Goal: Task Accomplishment & Management: Use online tool/utility

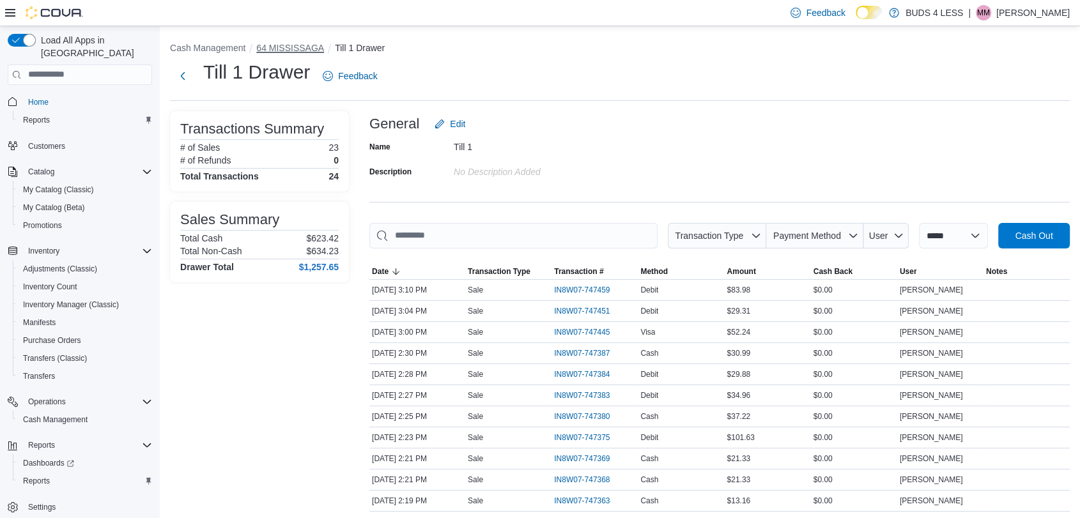
drag, startPoint x: 281, startPoint y: 42, endPoint x: 296, endPoint y: 27, distance: 20.8
click at [281, 43] on button "64 MISSISSAGA" at bounding box center [290, 48] width 68 height 10
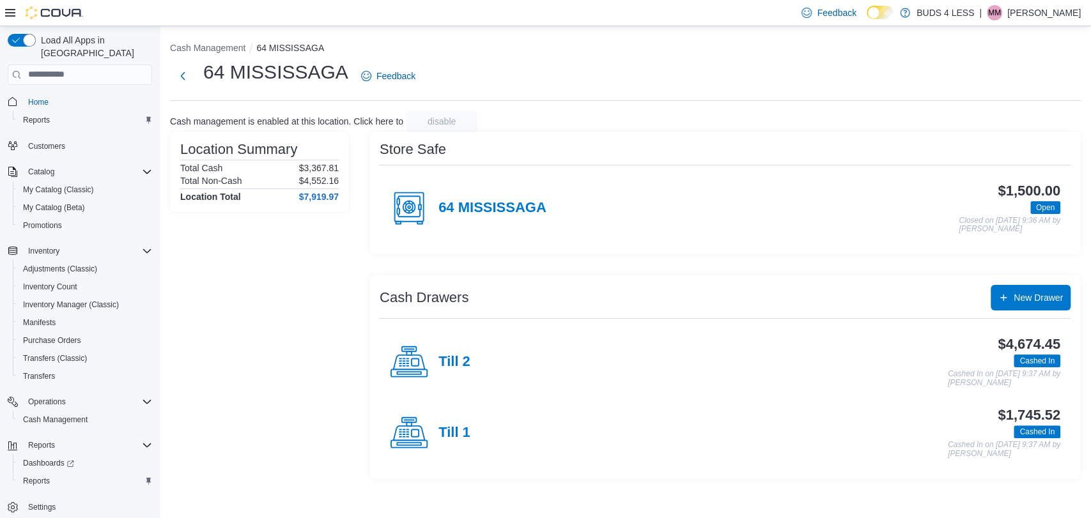
click at [442, 354] on h4 "Till 2" at bounding box center [454, 362] width 32 height 17
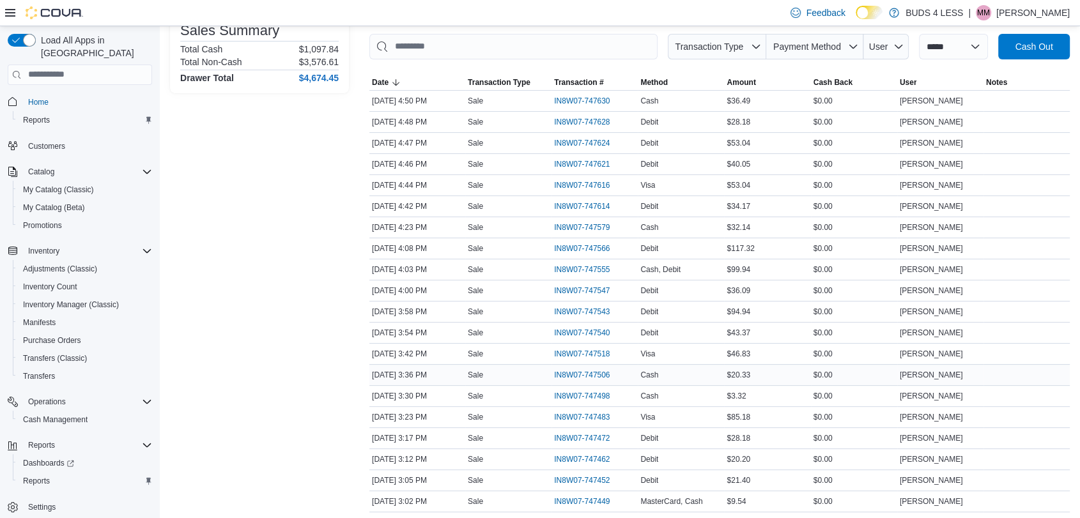
scroll to position [213, 0]
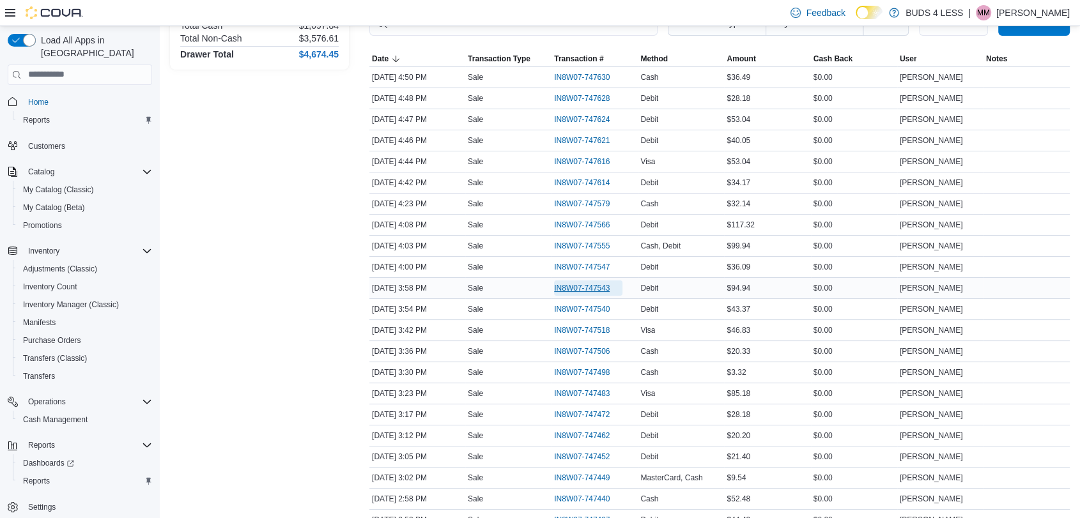
click at [586, 286] on span "IN8W07-747543" at bounding box center [582, 288] width 56 height 10
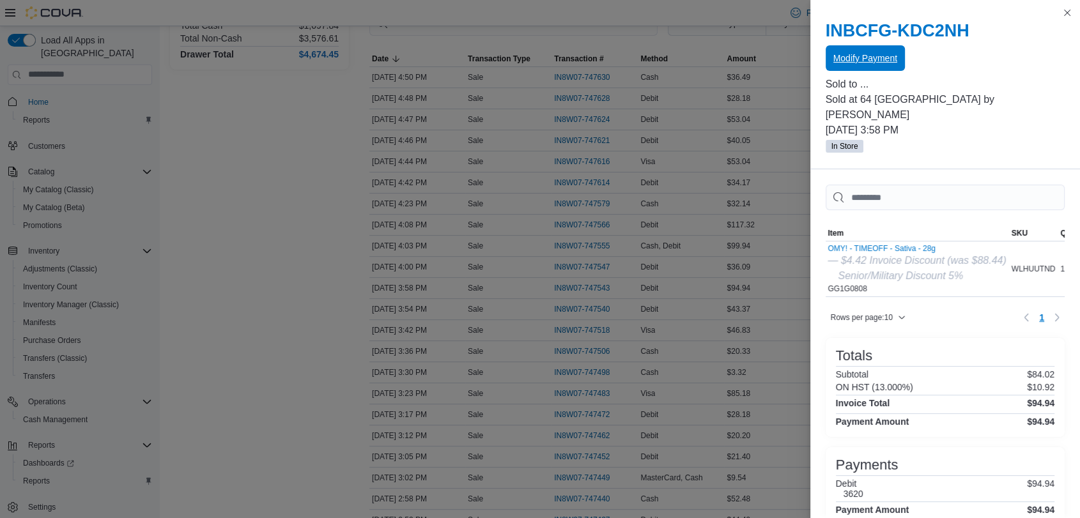
click at [848, 63] on span "Modify Payment" at bounding box center [866, 58] width 64 height 13
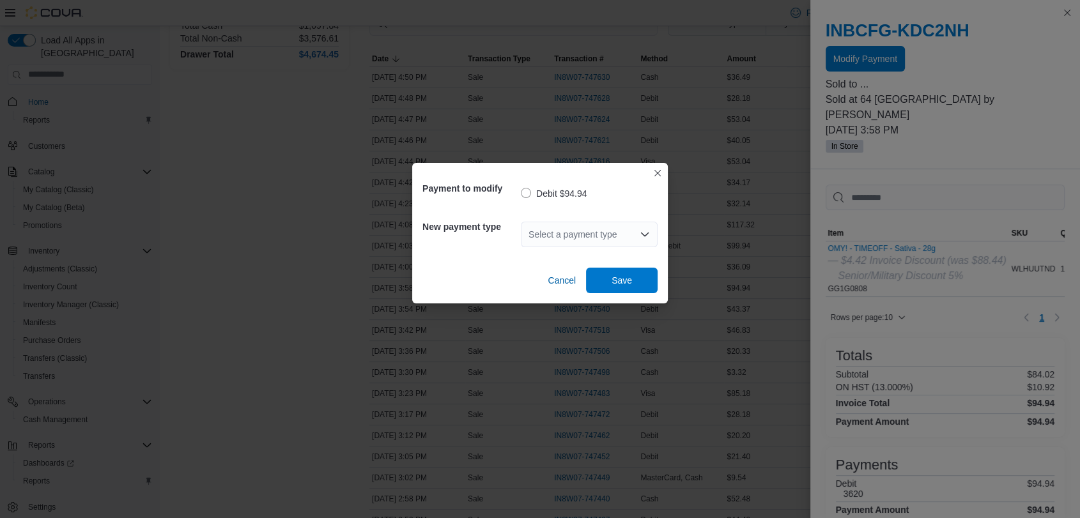
click at [603, 236] on div "Select a payment type" at bounding box center [589, 235] width 137 height 26
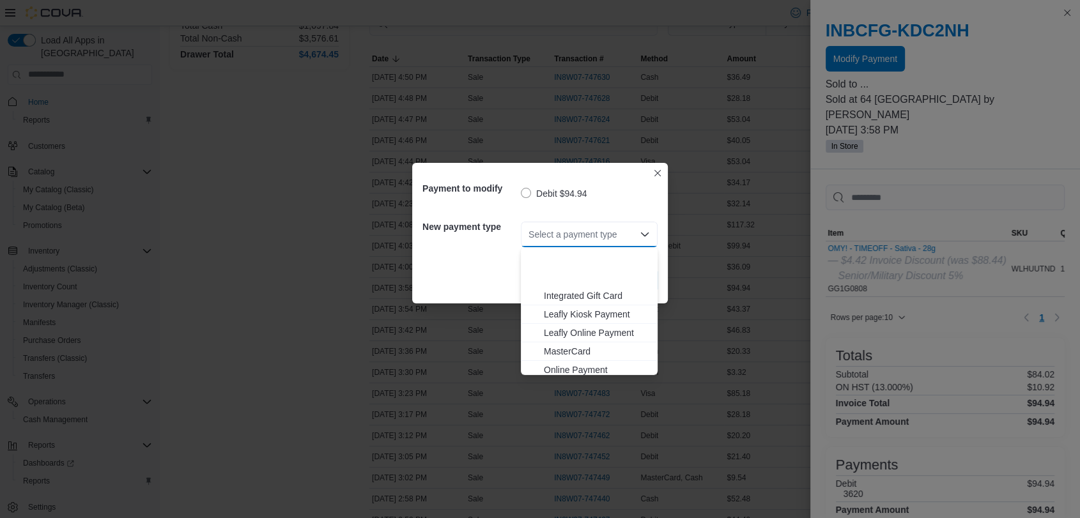
scroll to position [169, 0]
drag, startPoint x: 564, startPoint y: 361, endPoint x: 593, endPoint y: 295, distance: 71.8
click at [565, 361] on span "Visa" at bounding box center [597, 365] width 106 height 13
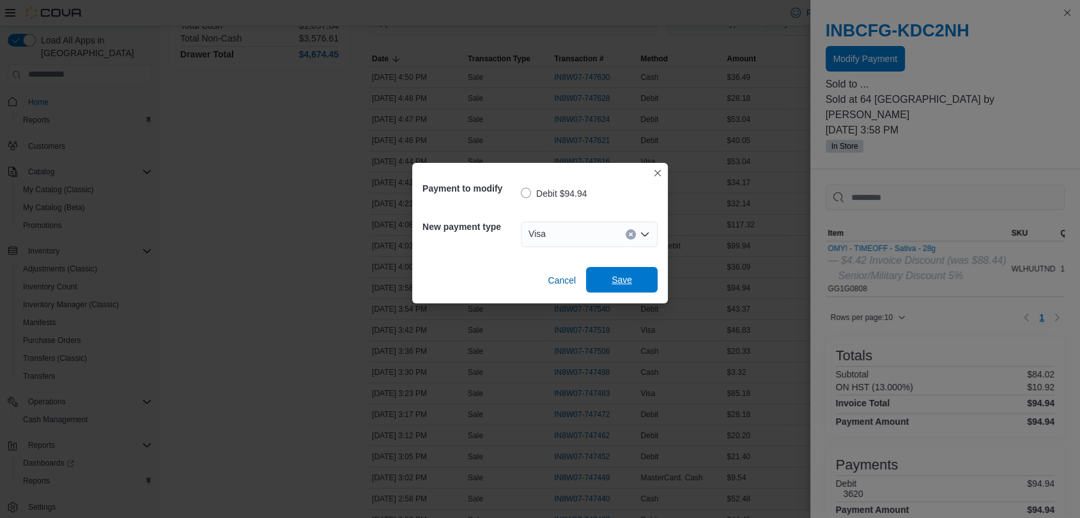
click at [609, 277] on span "Save" at bounding box center [622, 280] width 56 height 26
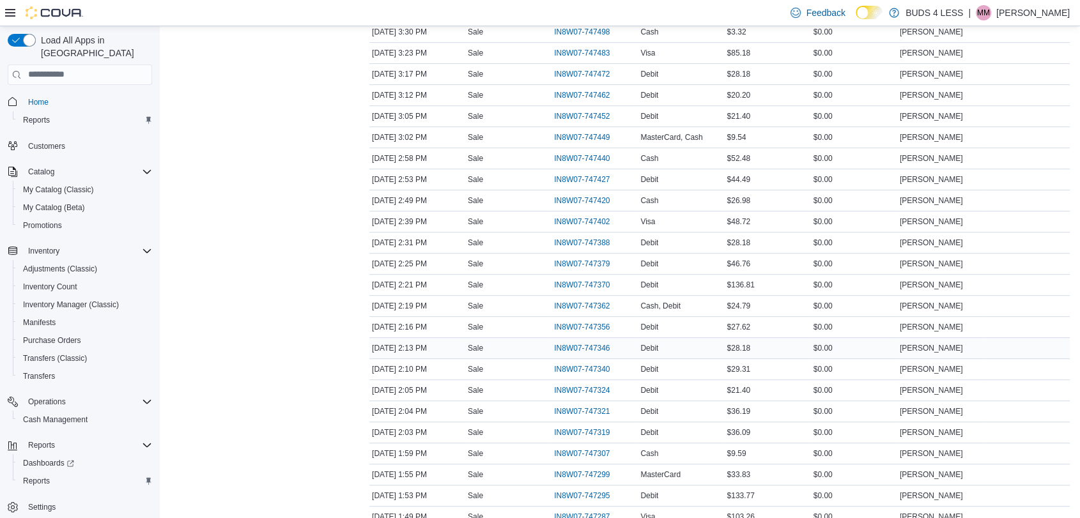
scroll to position [568, 0]
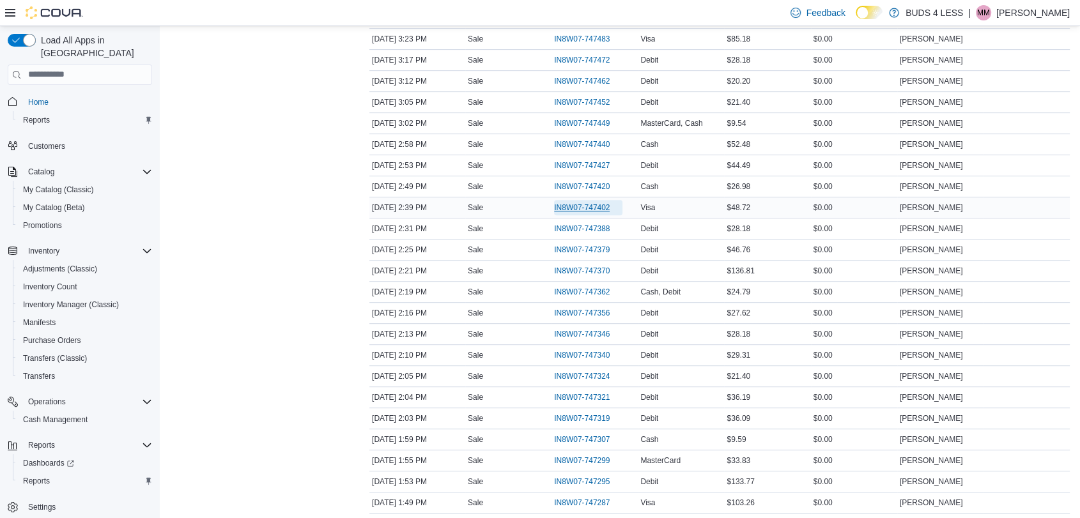
click at [582, 206] on span "IN8W07-747402" at bounding box center [582, 208] width 56 height 10
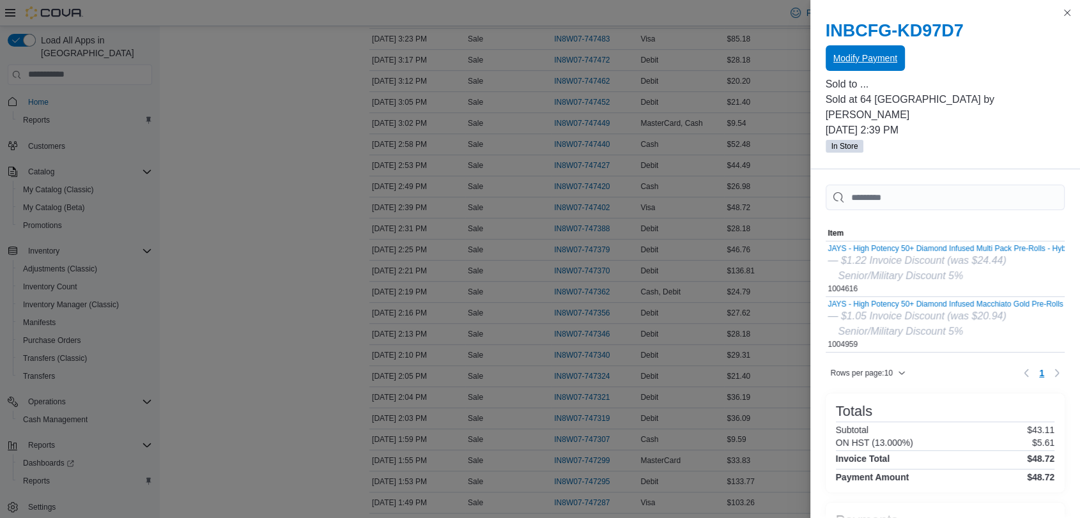
click at [848, 63] on span "Modify Payment" at bounding box center [866, 58] width 64 height 13
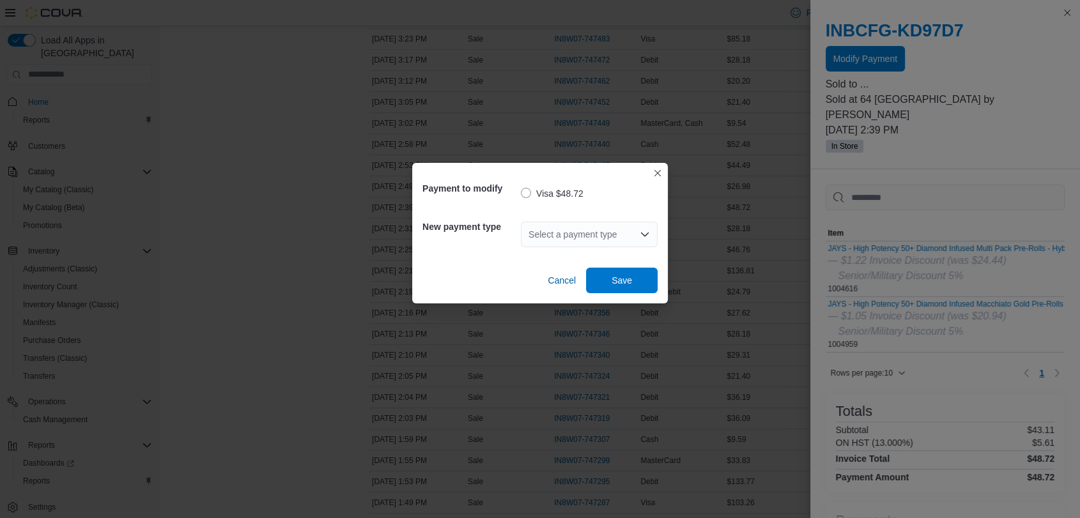
click at [568, 215] on div "Select a payment type" at bounding box center [589, 234] width 137 height 41
click at [566, 237] on div "Select a payment type" at bounding box center [589, 235] width 137 height 26
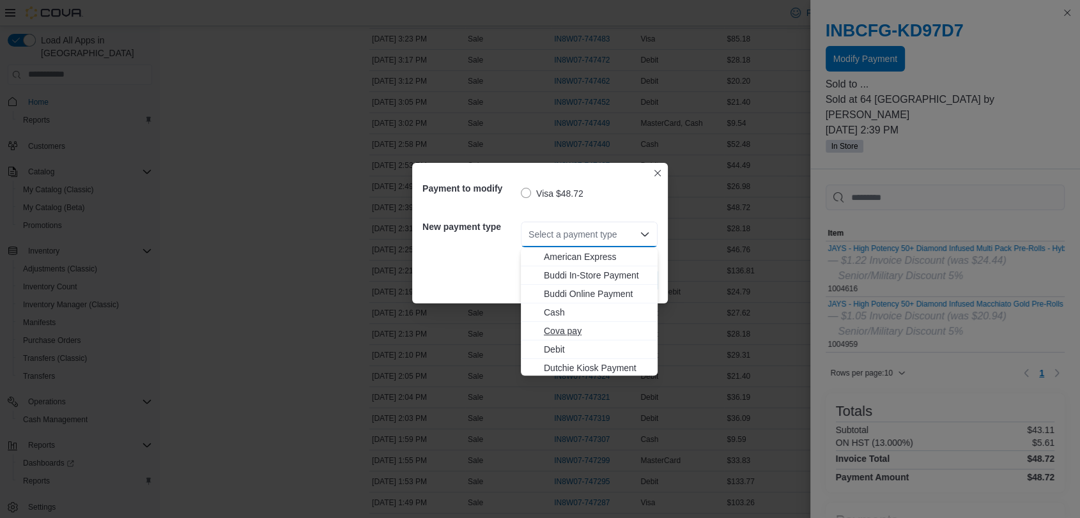
click at [552, 337] on button "Cova pay" at bounding box center [589, 331] width 137 height 19
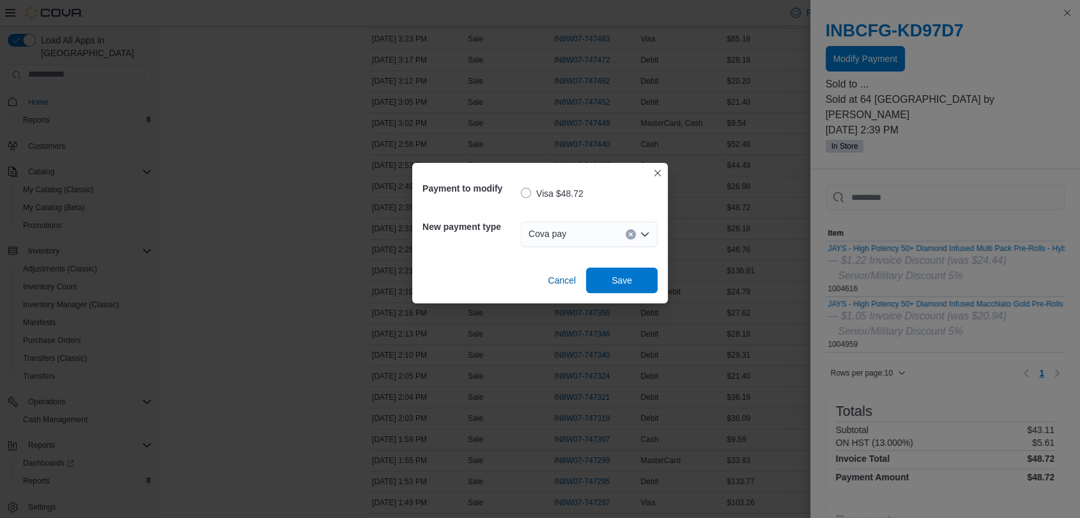
click at [589, 227] on div "Cova pay Combo box. Selected. Cova pay. Press Backspace to delete Cova pay. Com…" at bounding box center [589, 235] width 137 height 26
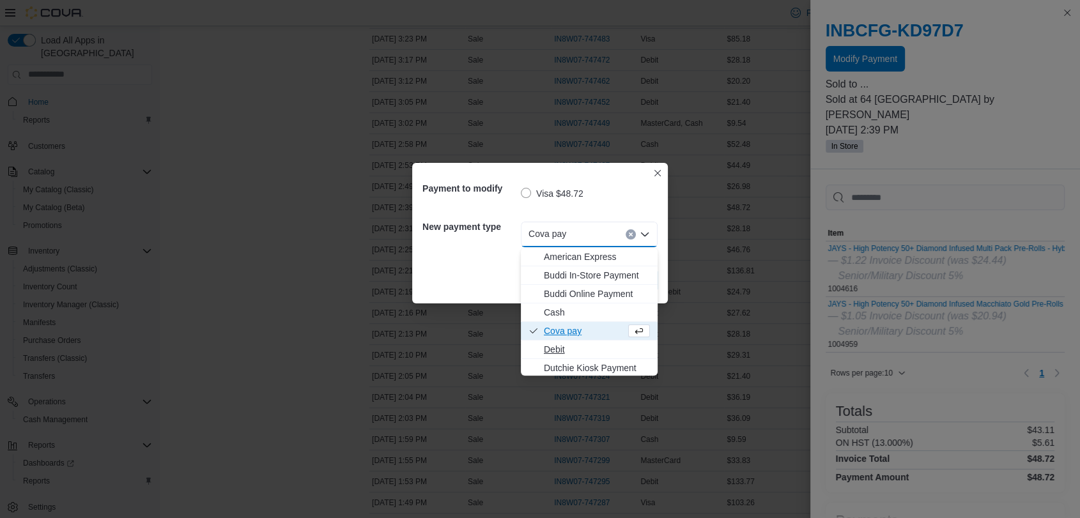
click at [559, 345] on span "Debit" at bounding box center [597, 349] width 106 height 13
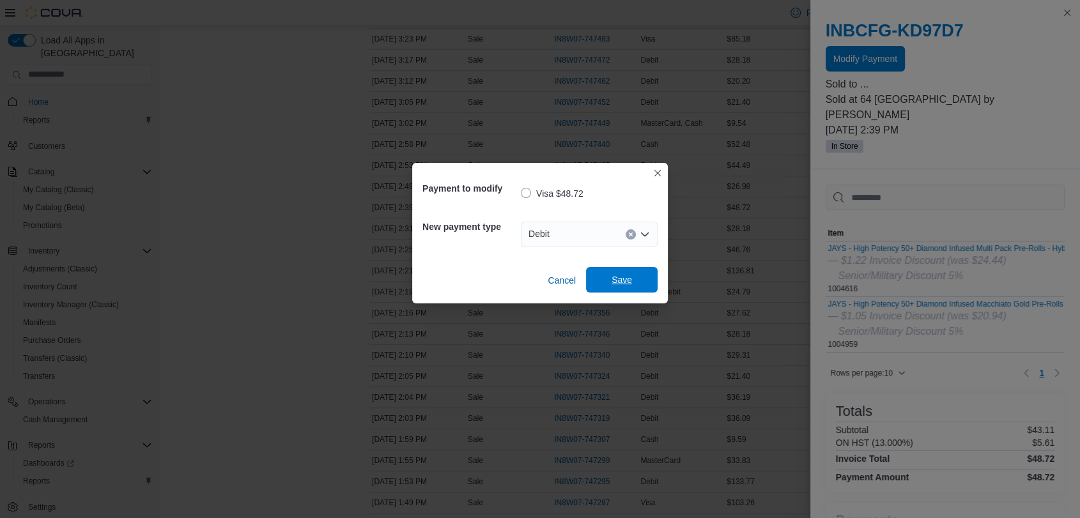
click at [600, 282] on span "Save" at bounding box center [622, 280] width 56 height 26
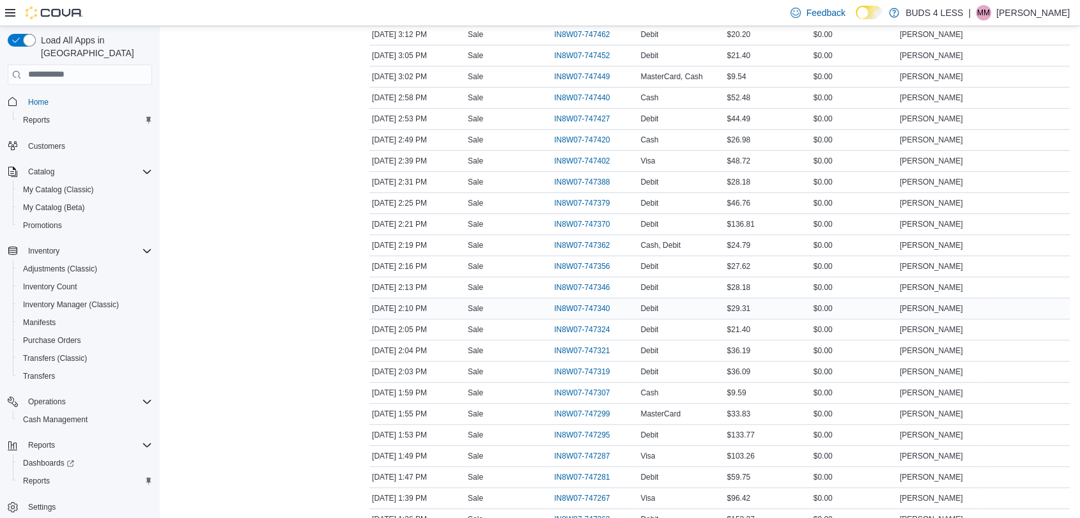
scroll to position [639, 0]
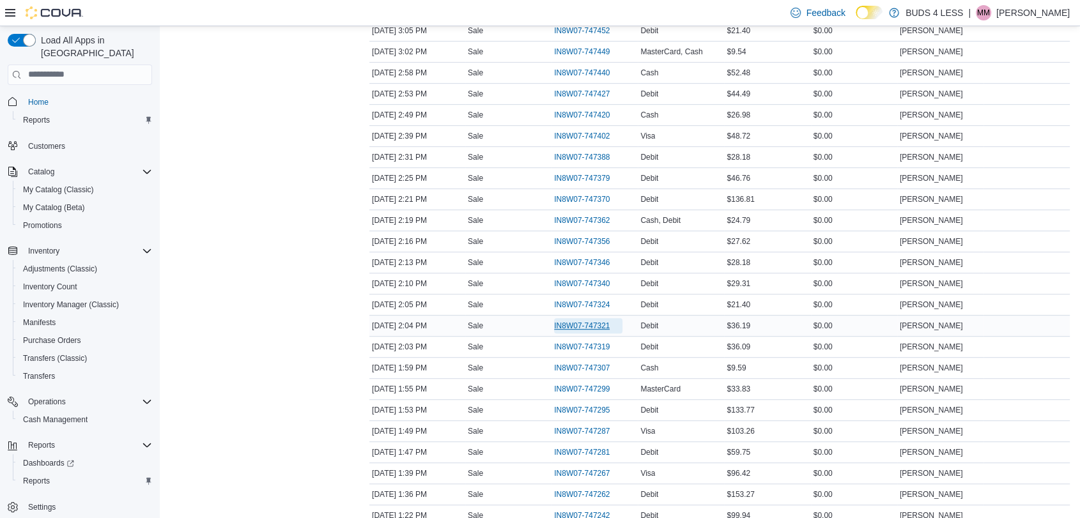
click at [566, 318] on span "IN8W07-747321" at bounding box center [588, 325] width 68 height 15
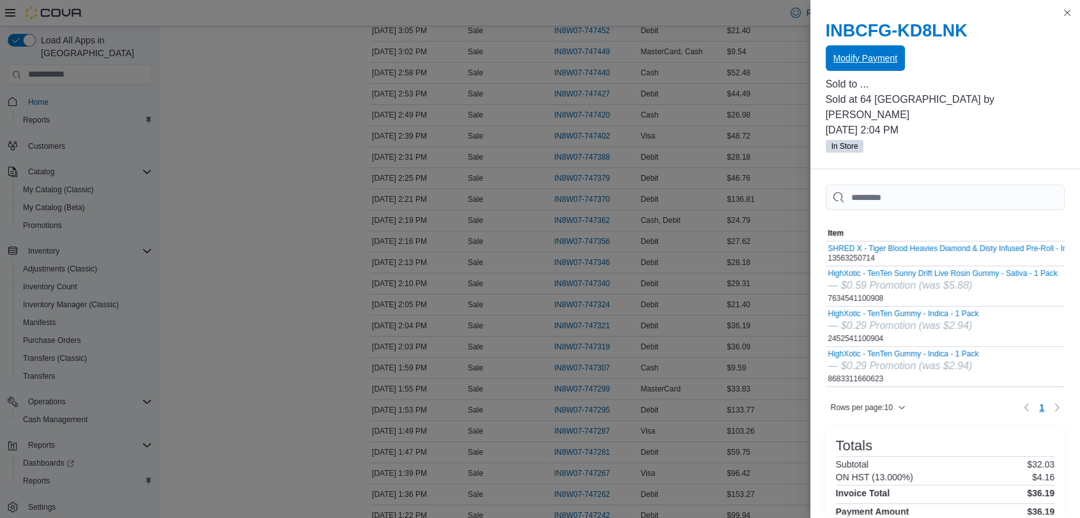
click at [851, 54] on span "Modify Payment" at bounding box center [866, 58] width 64 height 13
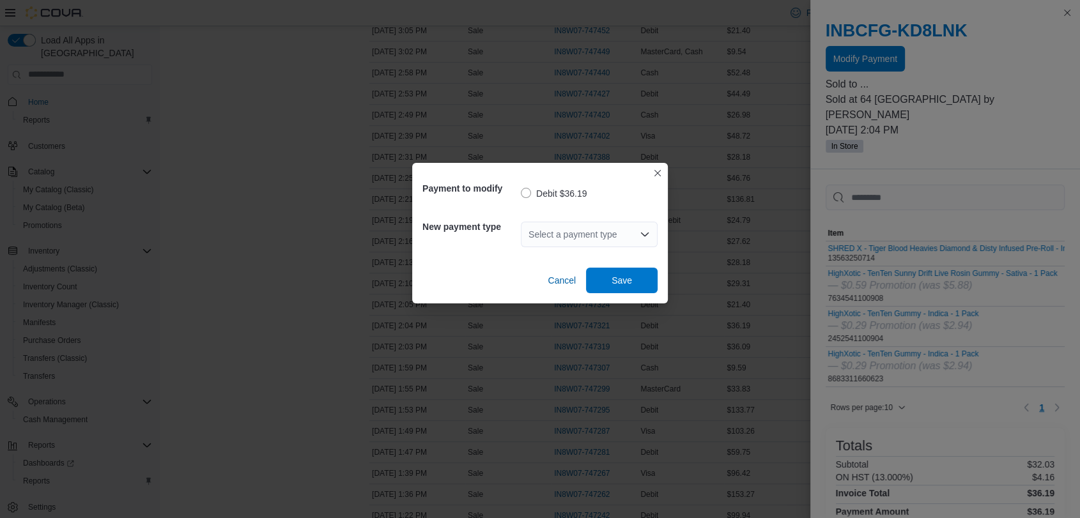
click at [614, 242] on div "Select a payment type" at bounding box center [589, 235] width 137 height 26
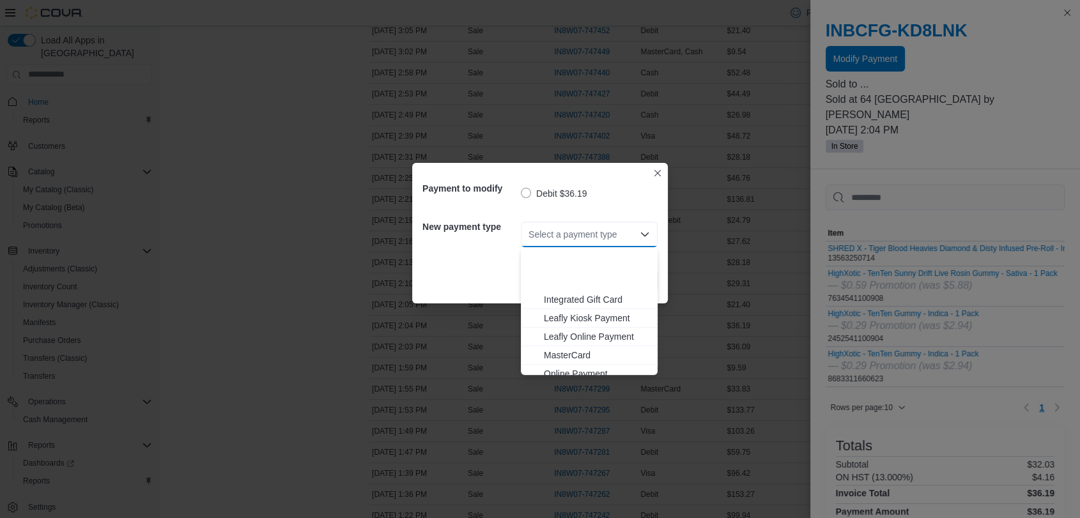
scroll to position [169, 0]
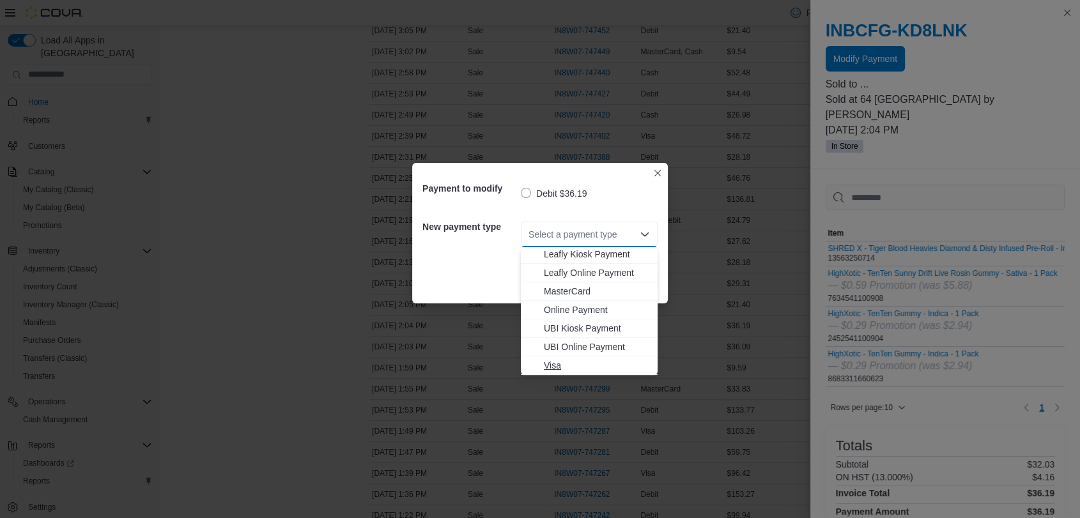
click at [569, 362] on span "Visa" at bounding box center [597, 365] width 106 height 13
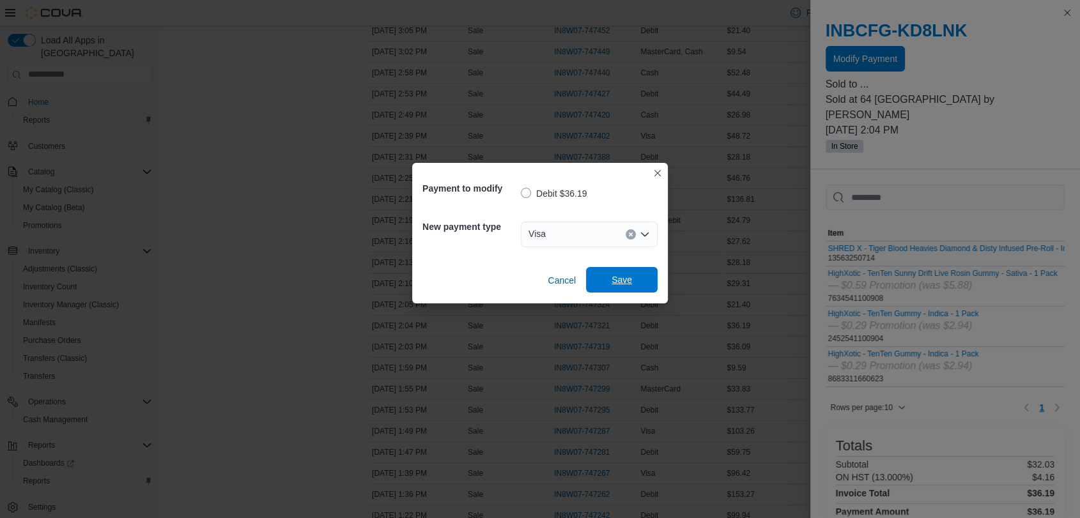
click at [617, 283] on span "Save" at bounding box center [622, 280] width 20 height 13
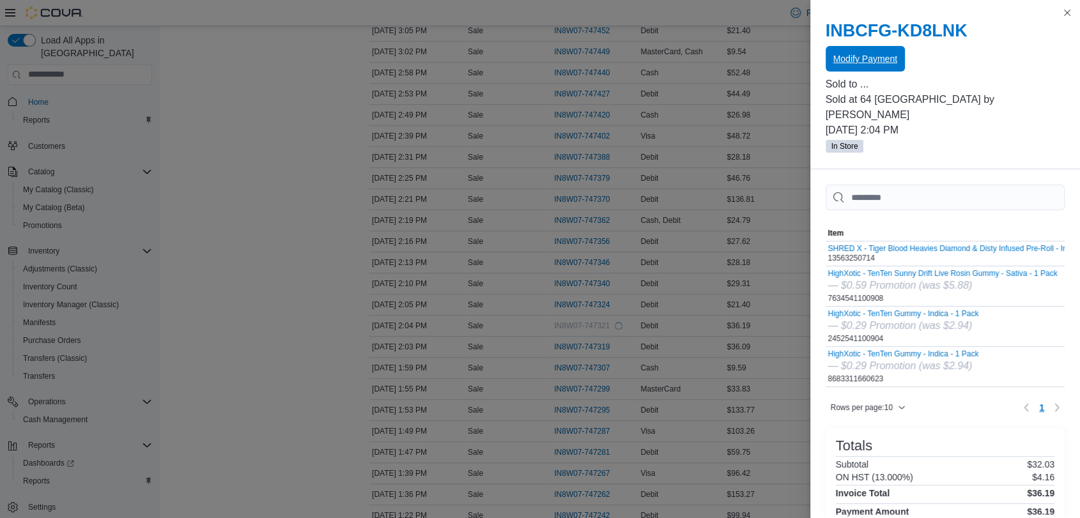
scroll to position [0, 0]
click at [1067, 11] on button "Close this dialog" at bounding box center [1067, 11] width 15 height 15
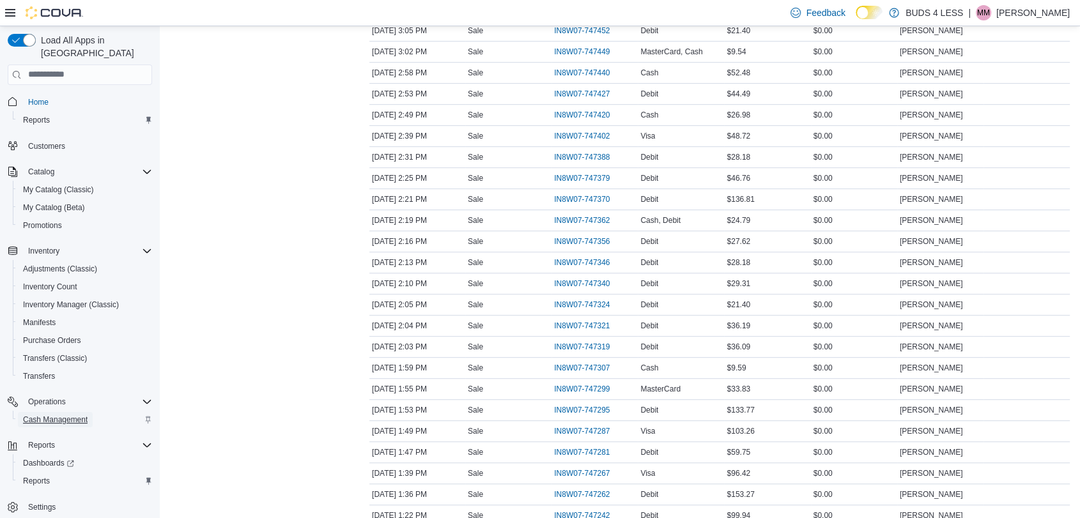
click at [70, 415] on span "Cash Management" at bounding box center [55, 420] width 65 height 10
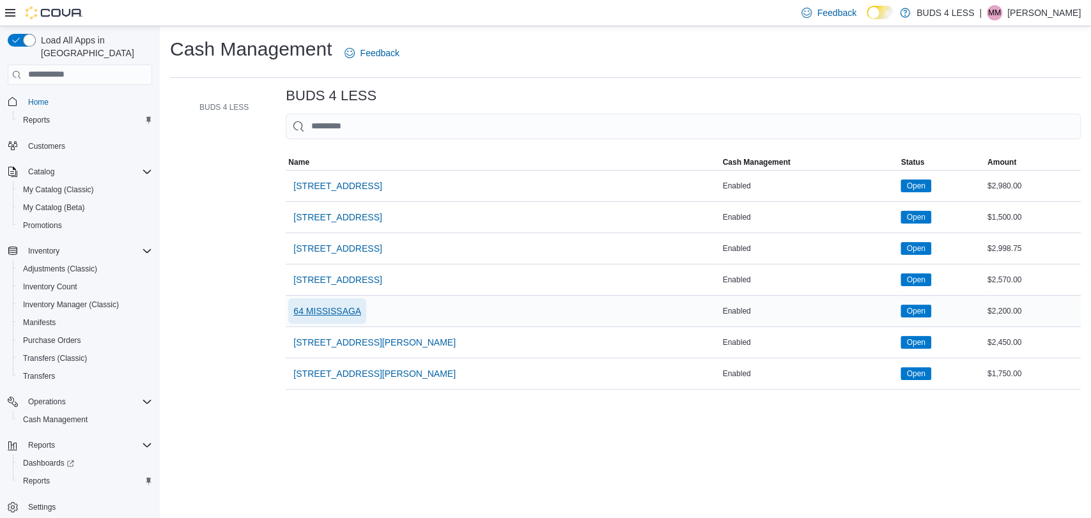
click at [332, 312] on span "64 MISSISSAGA" at bounding box center [327, 311] width 68 height 13
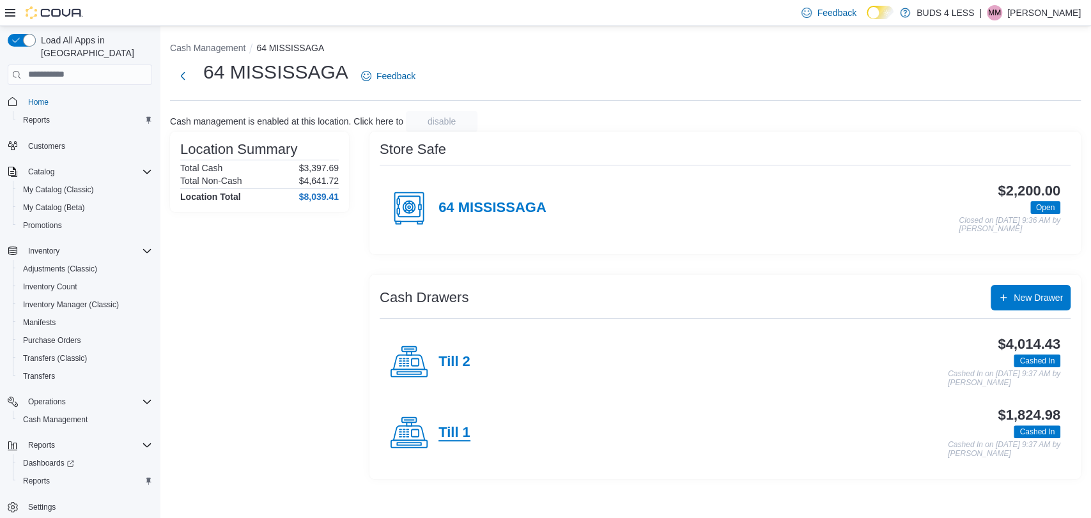
click at [455, 437] on h4 "Till 1" at bounding box center [454, 433] width 32 height 17
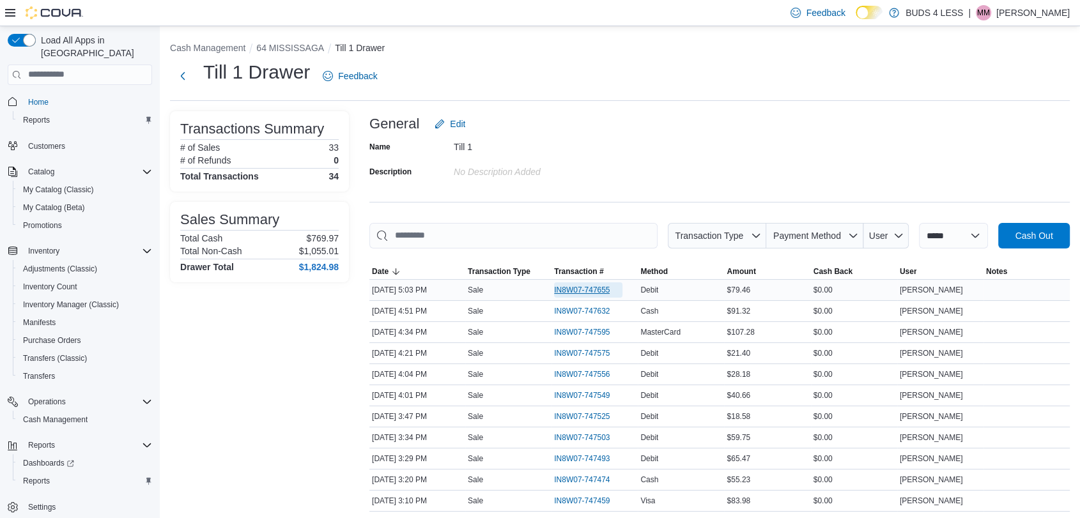
click at [580, 288] on span "IN8W07-747655" at bounding box center [582, 290] width 56 height 10
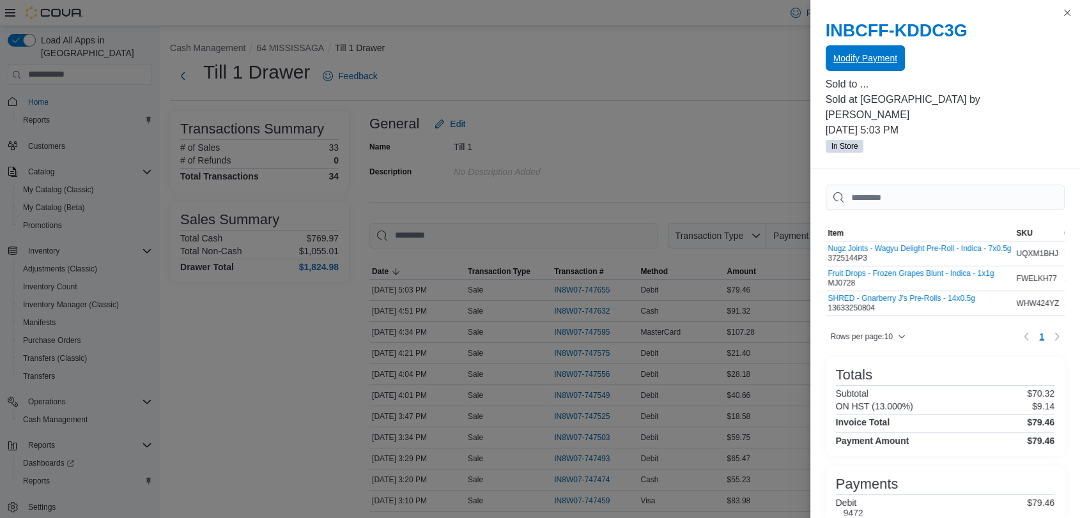
click at [859, 54] on span "Modify Payment" at bounding box center [866, 58] width 64 height 13
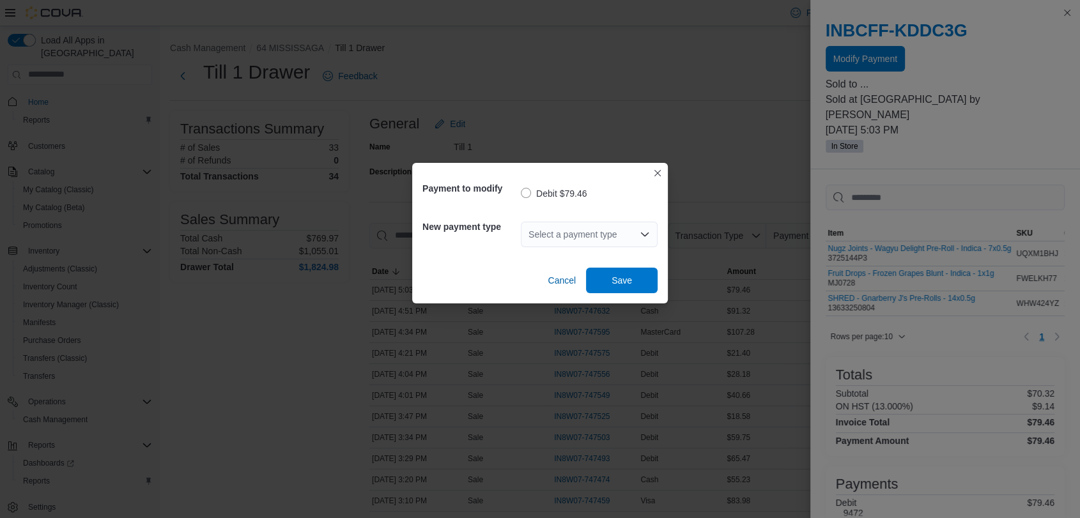
click at [550, 232] on div "Select a payment type" at bounding box center [589, 235] width 137 height 26
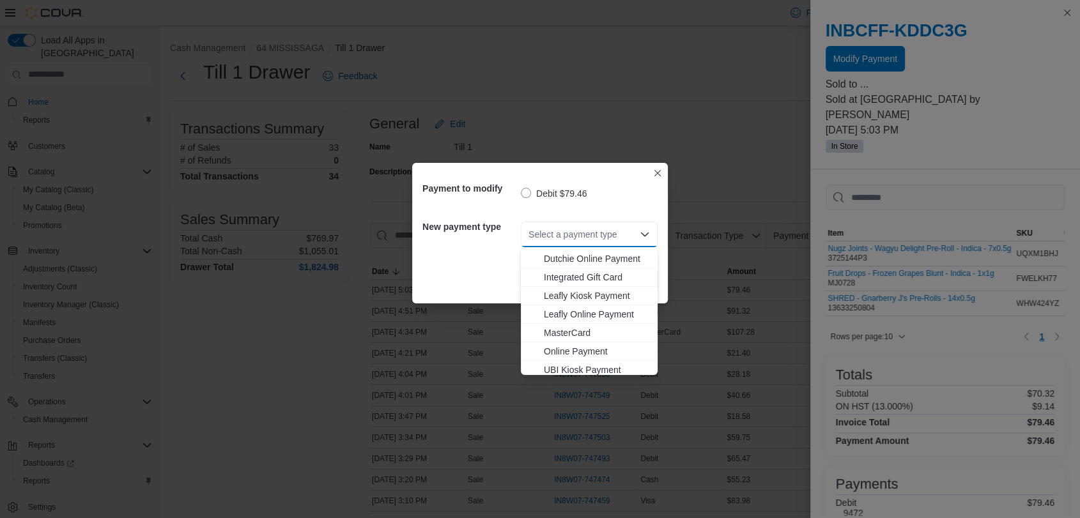
scroll to position [169, 0]
click at [569, 290] on span "MasterCard" at bounding box center [597, 291] width 106 height 13
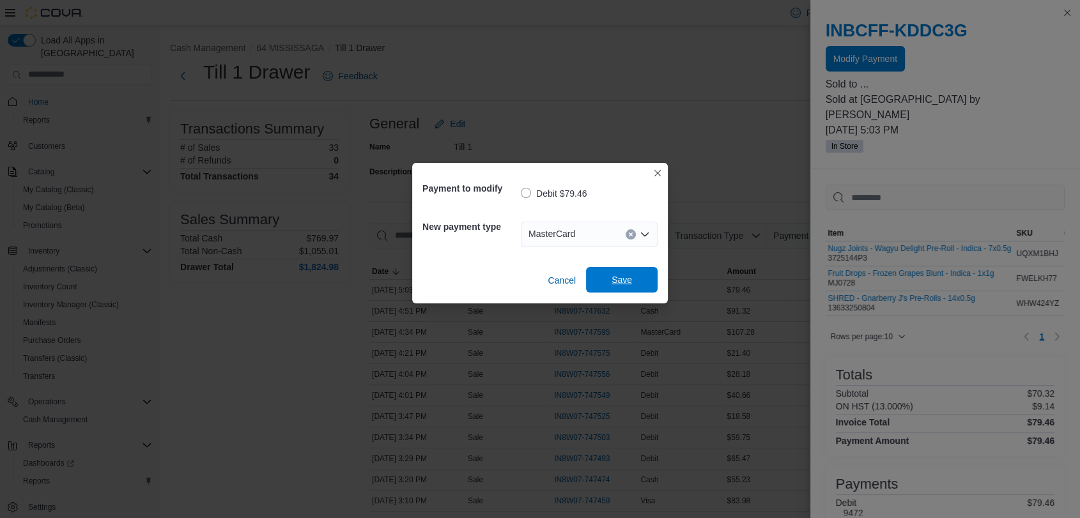
click at [619, 276] on span "Save" at bounding box center [622, 280] width 20 height 13
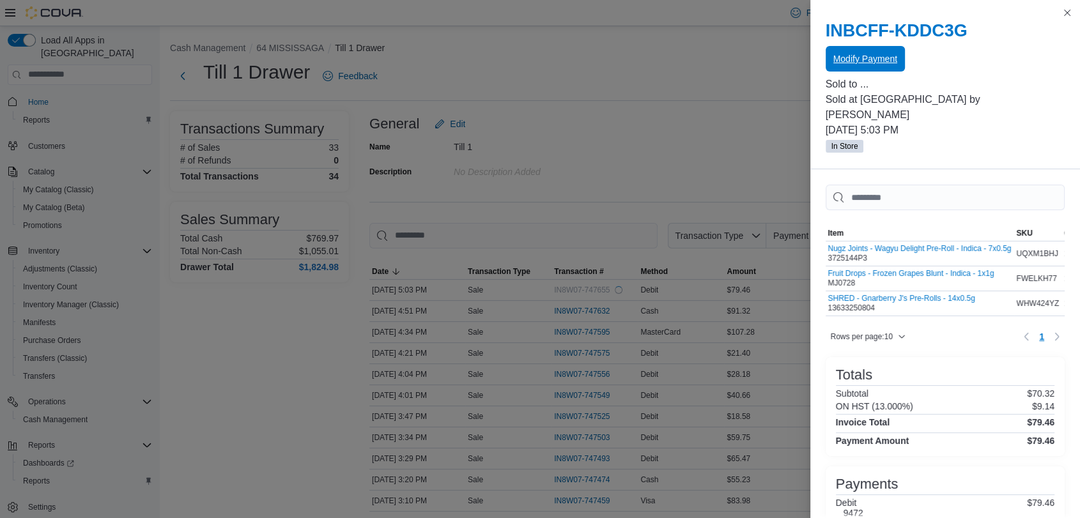
scroll to position [0, 0]
click at [880, 58] on span "Modify Payment" at bounding box center [866, 58] width 64 height 13
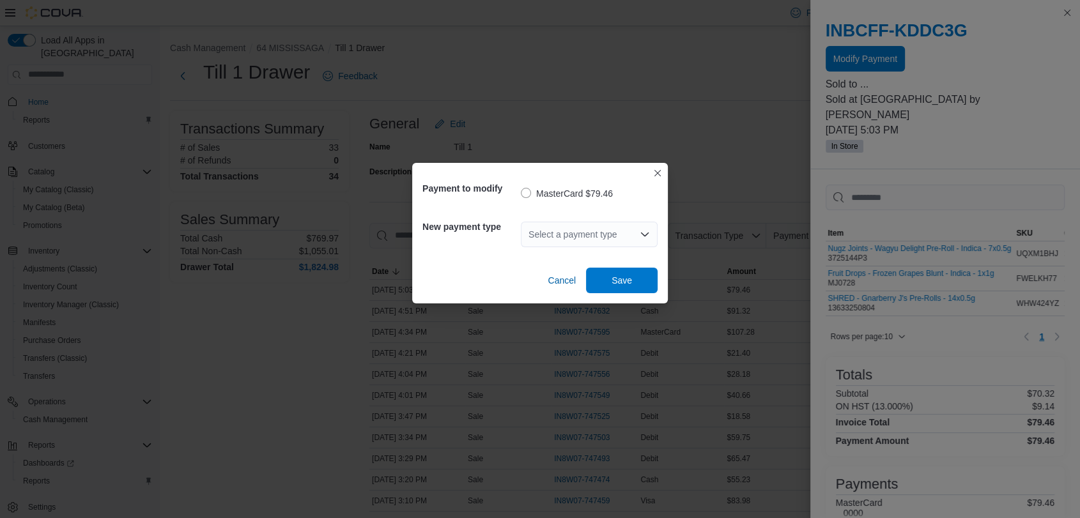
click at [1025, 43] on div "Payment to modify MasterCard $79.46 New payment type Select a payment type Canc…" at bounding box center [540, 259] width 1080 height 518
click at [660, 170] on button "Closes this modal window" at bounding box center [657, 172] width 15 height 15
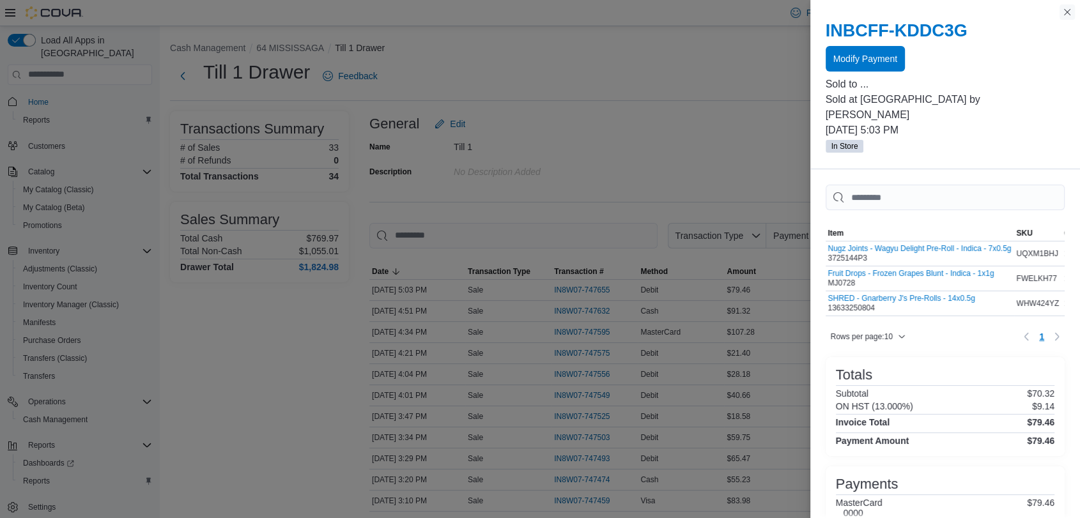
click at [1067, 13] on button "Close this dialog" at bounding box center [1067, 11] width 15 height 15
